Goal: Navigation & Orientation: Understand site structure

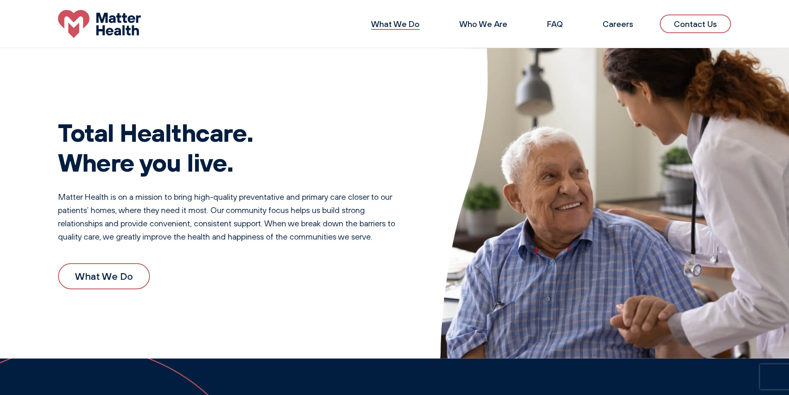
click at [416, 23] on link "What We Do" at bounding box center [395, 24] width 48 height 10
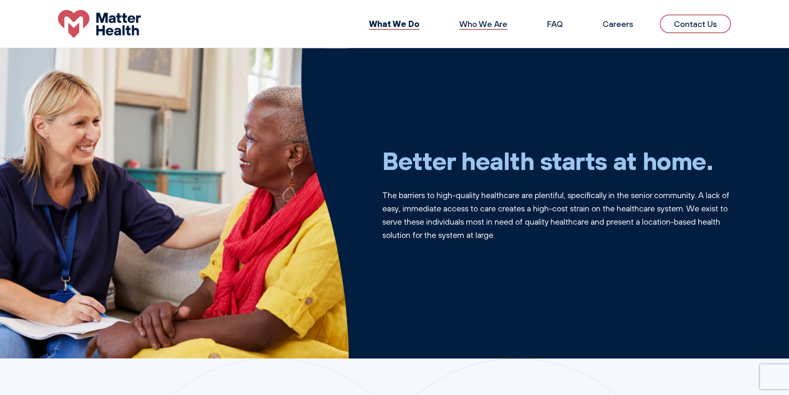
click at [490, 25] on link "Who We Are" at bounding box center [483, 24] width 48 height 10
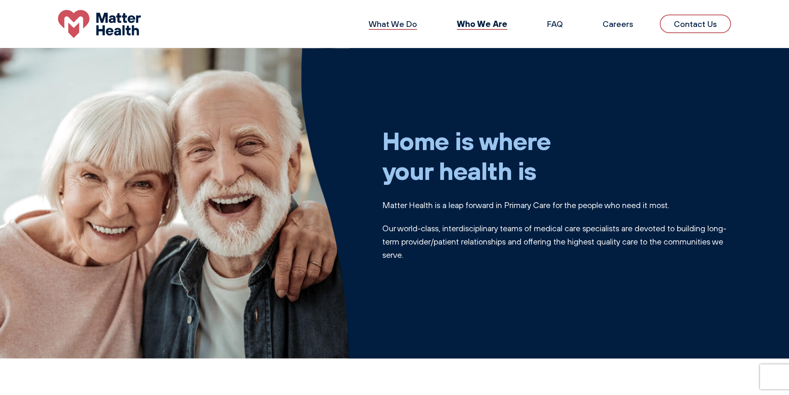
click at [393, 22] on link "What We Do" at bounding box center [393, 24] width 48 height 10
